Goal: Transaction & Acquisition: Book appointment/travel/reservation

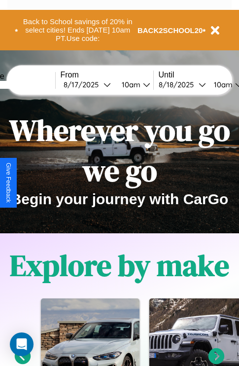
click at [33, 84] on input "text" at bounding box center [18, 85] width 74 height 8
type input "******"
click at [99, 84] on div "8 / 17 / 2025" at bounding box center [84, 84] width 40 height 9
select select "*"
select select "****"
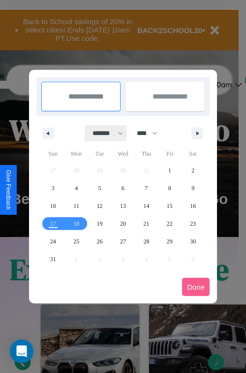
click at [103, 133] on select "******* ******** ***** ***** *** **** **** ****** ********* ******* ******** **…" at bounding box center [106, 133] width 42 height 16
select select "*"
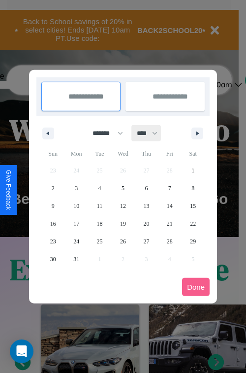
click at [152, 133] on select "**** **** **** **** **** **** **** **** **** **** **** **** **** **** **** ****…" at bounding box center [147, 133] width 30 height 16
select select "****"
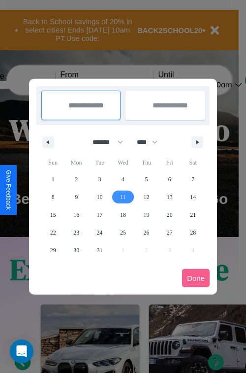
click at [123, 197] on span "11" at bounding box center [123, 197] width 6 height 18
type input "**********"
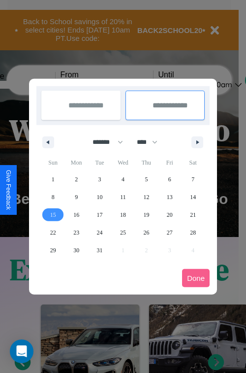
click at [53, 214] on span "15" at bounding box center [53, 215] width 6 height 18
type input "**********"
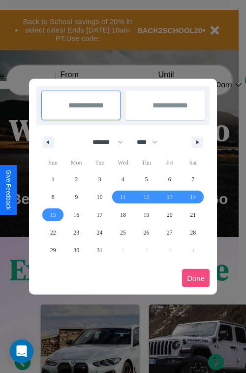
click at [196, 278] on button "Done" at bounding box center [196, 278] width 28 height 18
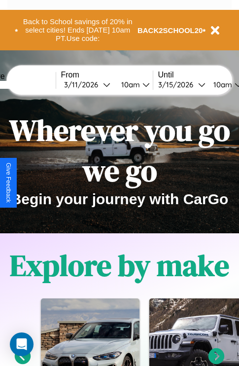
scroll to position [0, 35]
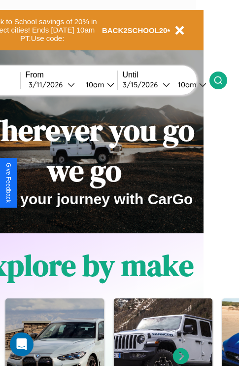
click at [223, 80] on icon at bounding box center [218, 80] width 10 height 10
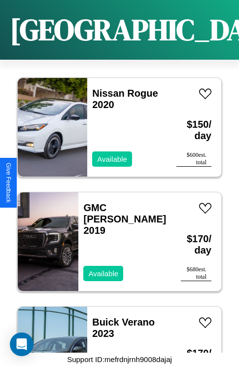
scroll to position [723, 0]
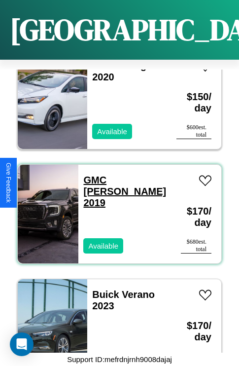
click at [101, 174] on link "GMC Caballero 2019" at bounding box center [124, 191] width 83 height 34
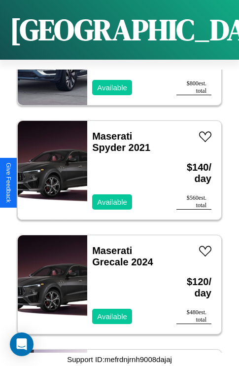
scroll to position [8498, 0]
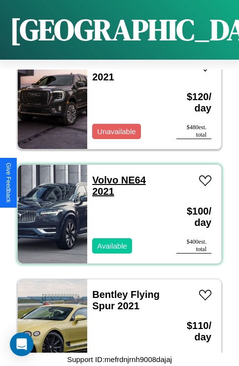
click at [102, 174] on link "Volvo NE64 2021" at bounding box center [119, 185] width 54 height 22
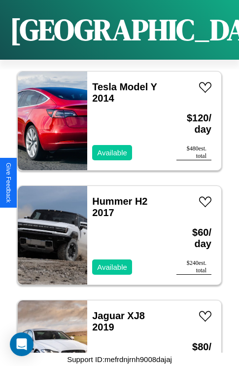
scroll to position [13757, 0]
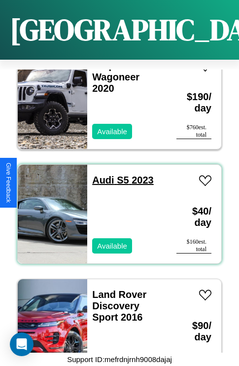
click at [100, 174] on link "Audi S5 2023" at bounding box center [123, 179] width 62 height 11
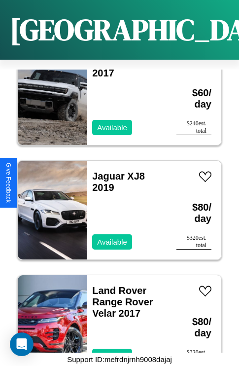
scroll to position [12842, 0]
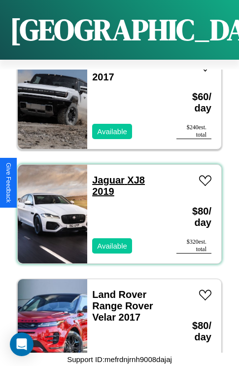
click at [105, 174] on link "Jaguar XJ8 2019" at bounding box center [118, 185] width 53 height 22
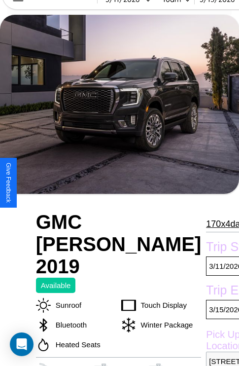
scroll to position [66, 0]
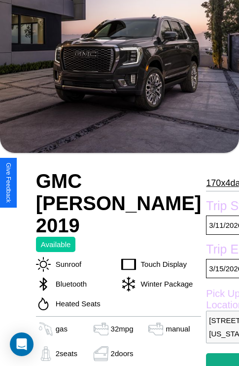
click at [206, 183] on p "170 x 4 days" at bounding box center [227, 183] width 43 height 16
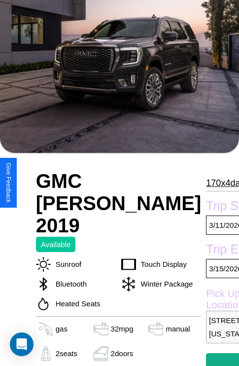
click at [206, 183] on p "170 x 4 days" at bounding box center [227, 183] width 43 height 16
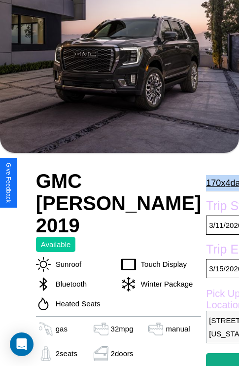
click at [206, 183] on p "170 x 4 days" at bounding box center [227, 183] width 43 height 16
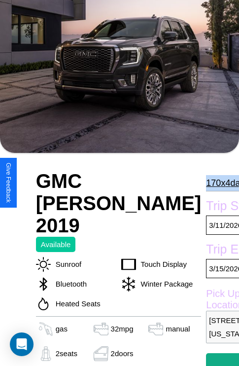
click at [206, 183] on p "170 x 4 days" at bounding box center [227, 183] width 43 height 16
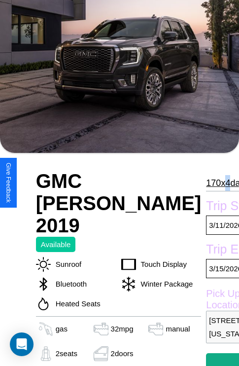
click at [206, 183] on p "170 x 4 days" at bounding box center [227, 183] width 43 height 16
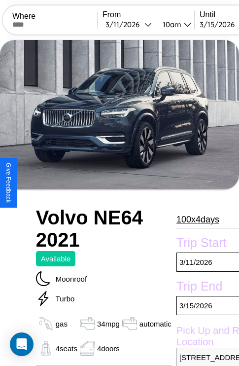
scroll to position [458, 0]
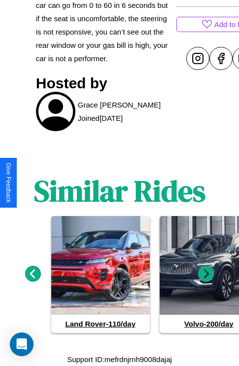
click at [206, 274] on icon at bounding box center [206, 274] width 16 height 16
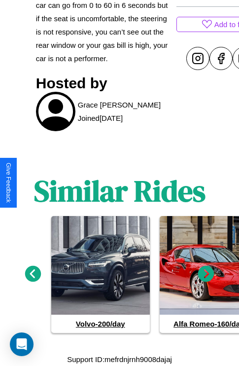
click at [206, 274] on icon at bounding box center [206, 274] width 16 height 16
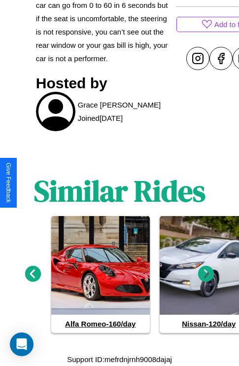
click at [33, 274] on icon at bounding box center [33, 274] width 16 height 16
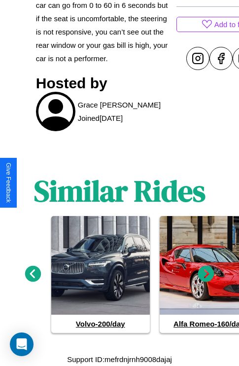
click at [206, 274] on icon at bounding box center [206, 274] width 16 height 16
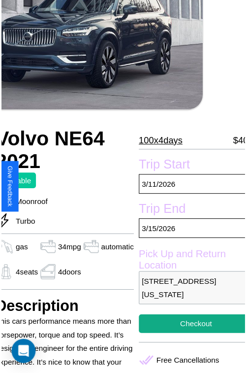
scroll to position [79, 41]
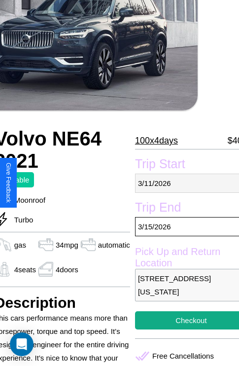
click at [183, 183] on p "[DATE]" at bounding box center [191, 182] width 112 height 19
select select "*"
select select "****"
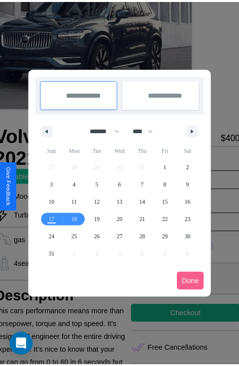
scroll to position [0, 41]
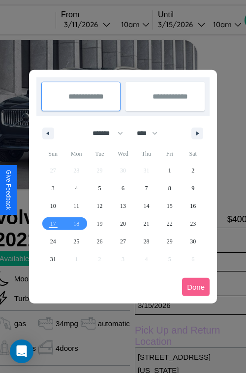
click at [101, 24] on div at bounding box center [123, 186] width 246 height 373
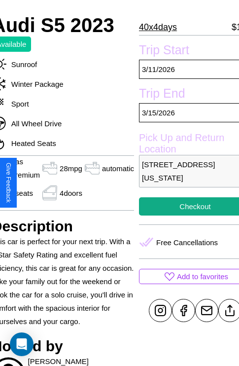
scroll to position [239, 53]
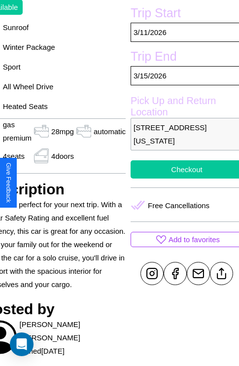
click at [182, 178] on button "Checkout" at bounding box center [187, 169] width 112 height 18
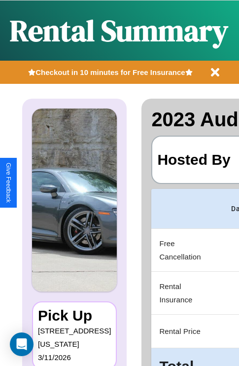
scroll to position [0, 201]
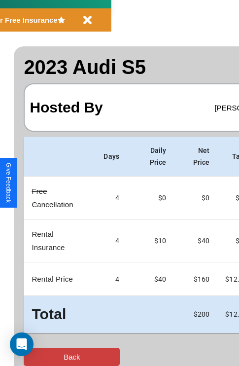
click at [48, 356] on button "Back" at bounding box center [72, 356] width 96 height 18
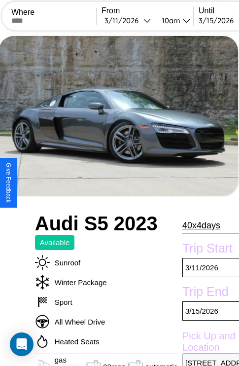
scroll to position [197, 53]
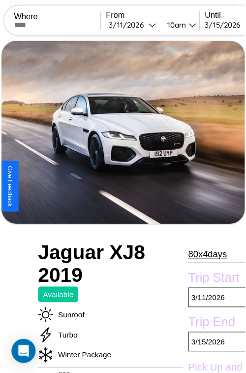
scroll to position [109, 53]
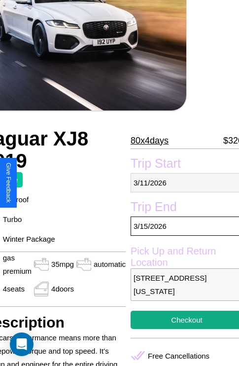
click at [182, 182] on p "[DATE]" at bounding box center [187, 182] width 112 height 19
select select "*"
select select "****"
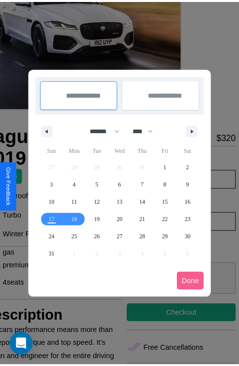
scroll to position [0, 53]
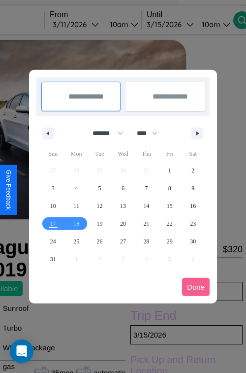
click at [89, 24] on div at bounding box center [123, 186] width 246 height 373
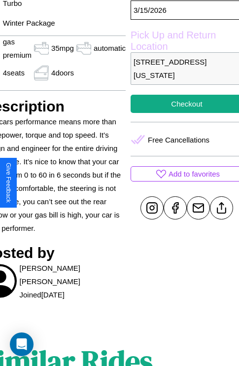
scroll to position [363, 53]
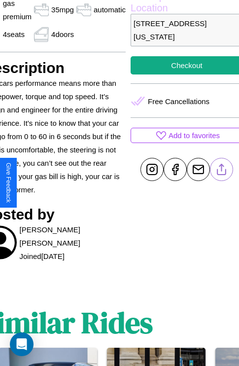
click at [222, 171] on line at bounding box center [222, 167] width 0 height 7
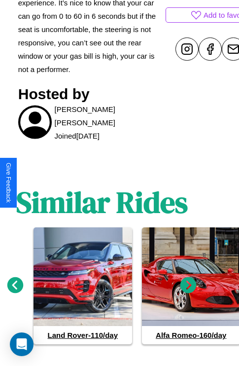
scroll to position [494, 15]
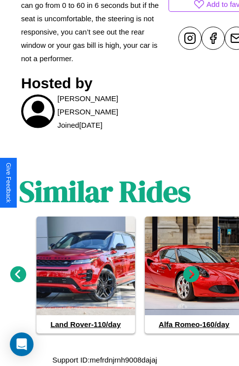
click at [191, 274] on icon at bounding box center [191, 274] width 16 height 16
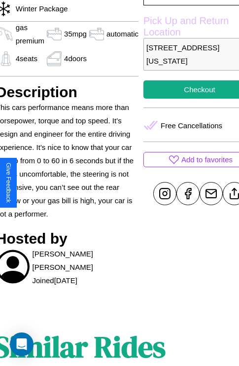
scroll to position [259, 53]
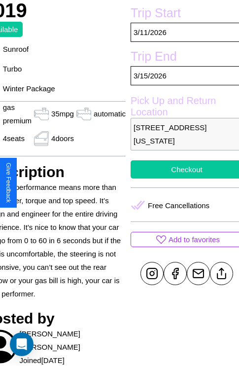
click at [182, 178] on button "Checkout" at bounding box center [187, 169] width 112 height 18
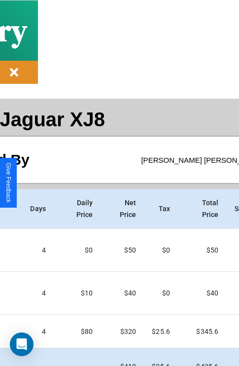
scroll to position [52, 128]
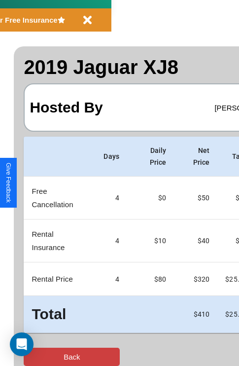
click at [48, 356] on button "Back" at bounding box center [72, 356] width 96 height 18
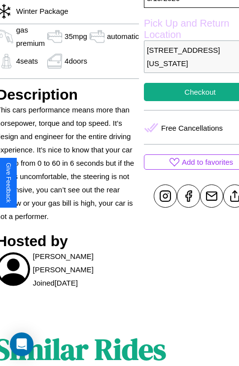
scroll to position [363, 43]
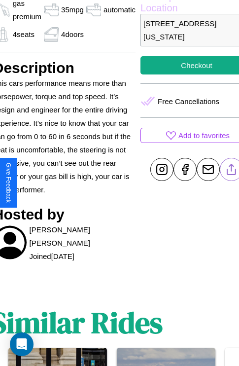
click at [232, 171] on line at bounding box center [232, 167] width 0 height 7
